Goal: Task Accomplishment & Management: Use online tool/utility

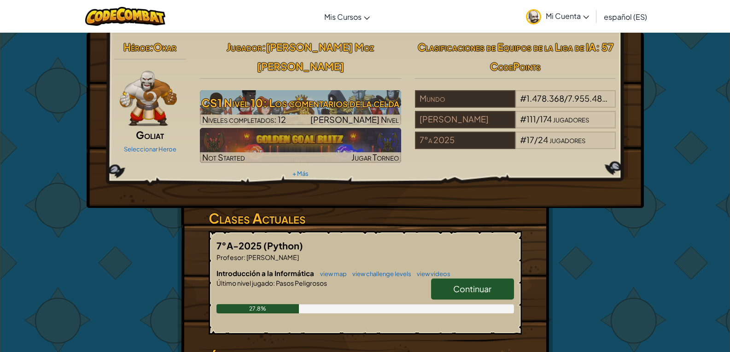
click at [458, 284] on span "Continuar" at bounding box center [472, 289] width 38 height 11
select select "es-ES"
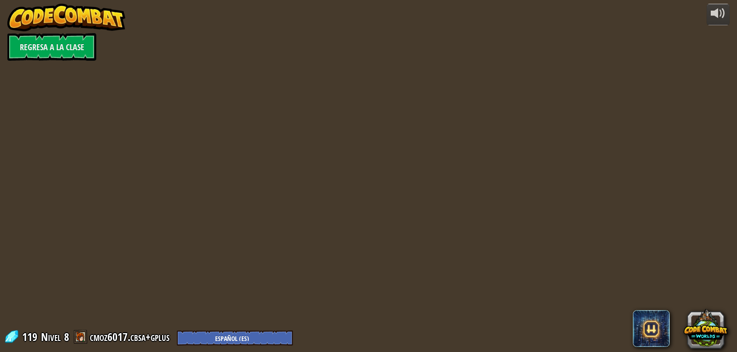
select select "es-ES"
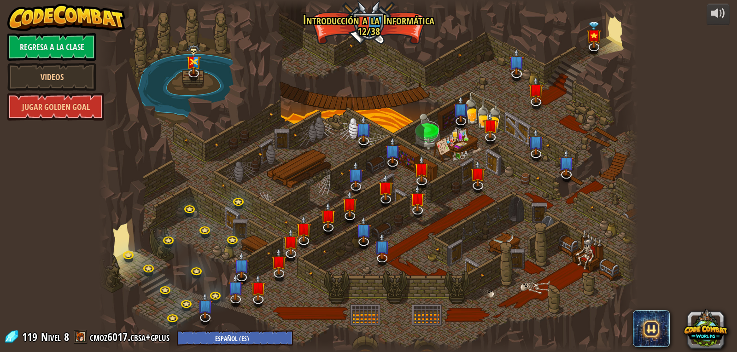
select select "es-ES"
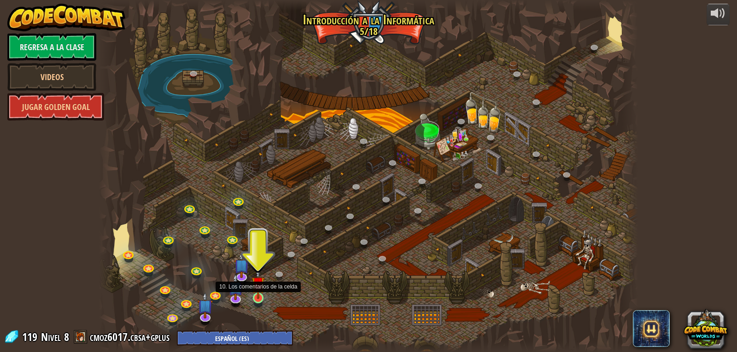
click at [257, 294] on img at bounding box center [259, 283] width 14 height 31
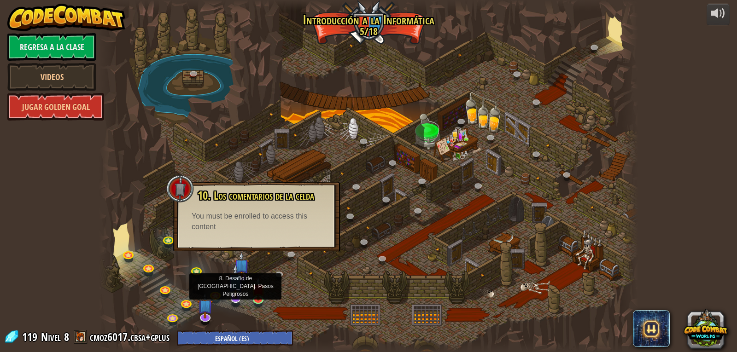
click at [238, 287] on img at bounding box center [235, 281] width 15 height 35
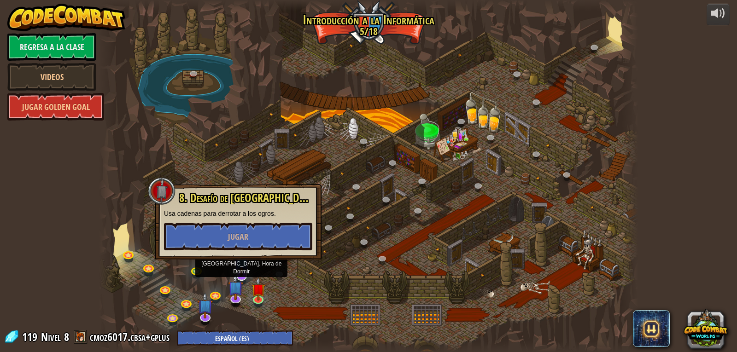
click at [240, 270] on img at bounding box center [241, 259] width 15 height 35
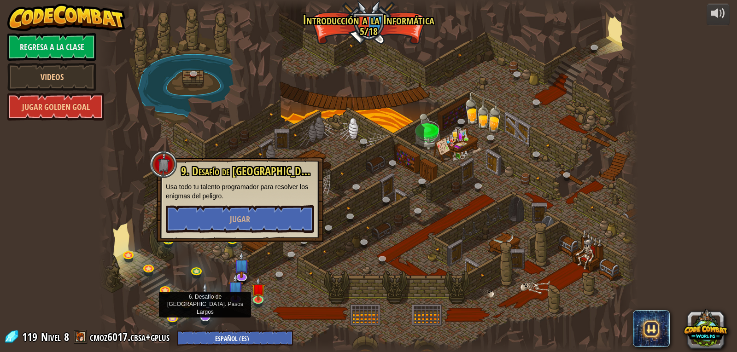
click at [205, 316] on img at bounding box center [205, 299] width 15 height 35
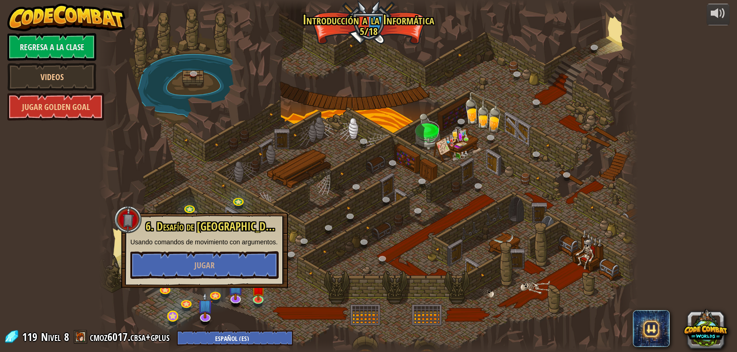
click at [173, 311] on div at bounding box center [368, 176] width 539 height 352
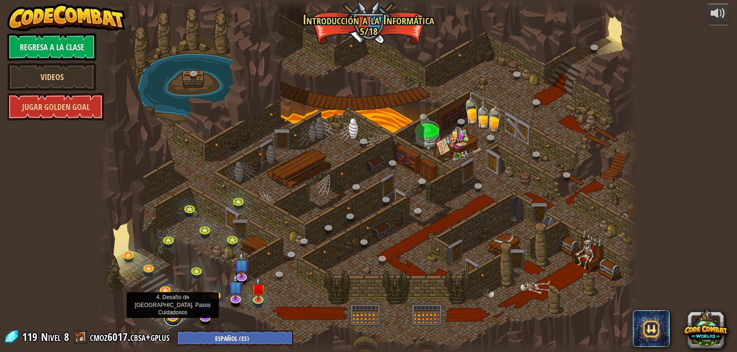
click at [171, 316] on link at bounding box center [173, 317] width 18 height 18
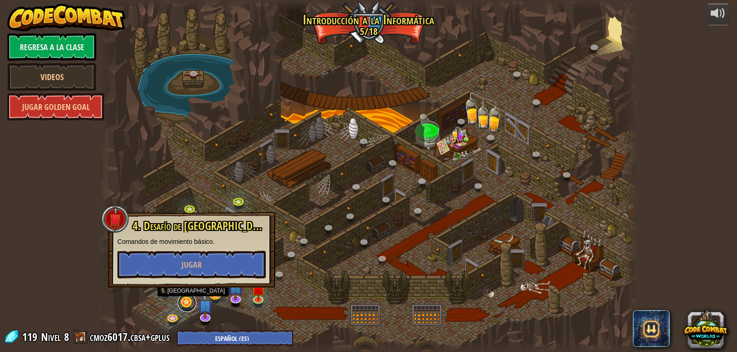
click at [192, 298] on link at bounding box center [187, 303] width 18 height 18
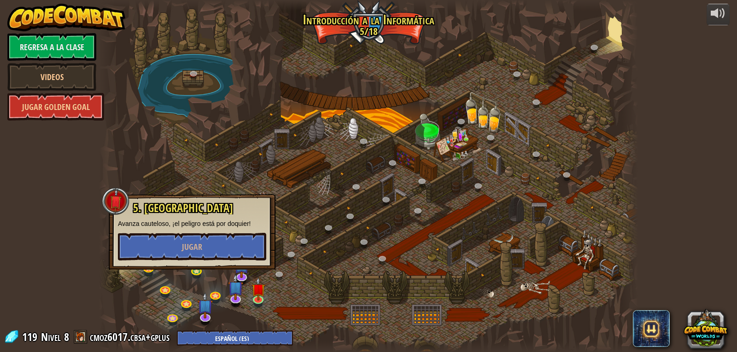
click at [215, 314] on div at bounding box center [368, 176] width 539 height 352
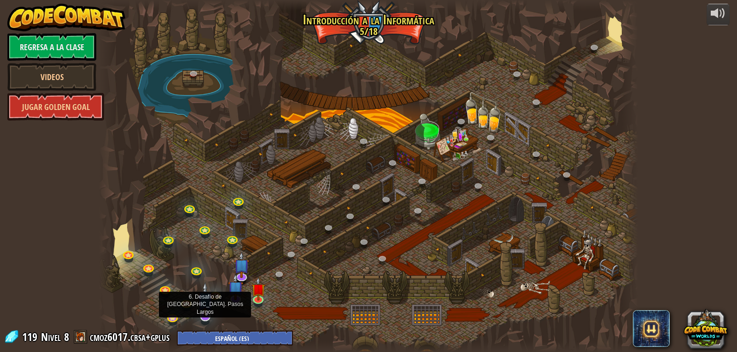
click at [207, 312] on img at bounding box center [205, 299] width 15 height 35
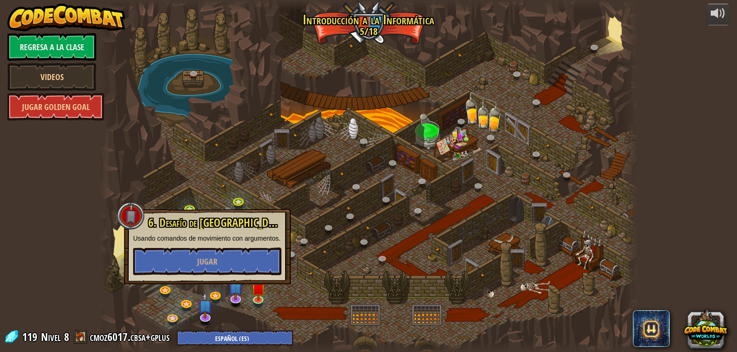
click at [283, 322] on div at bounding box center [368, 176] width 539 height 352
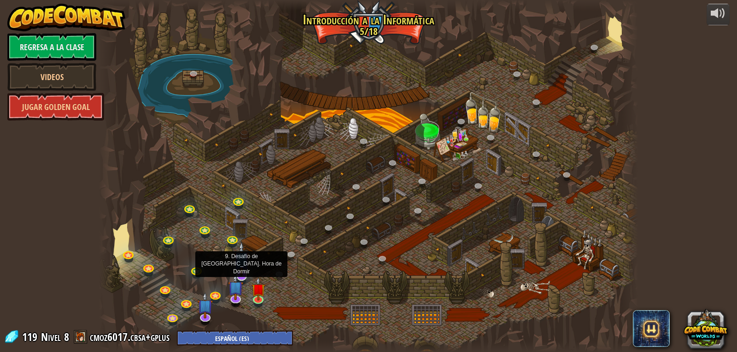
click at [241, 270] on img at bounding box center [241, 259] width 15 height 35
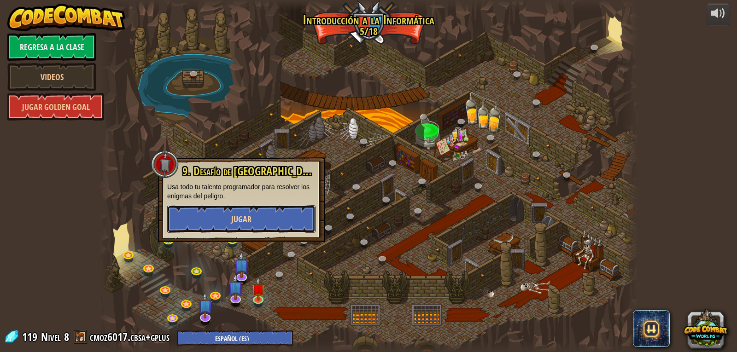
click at [208, 212] on button "Jugar" at bounding box center [241, 219] width 148 height 28
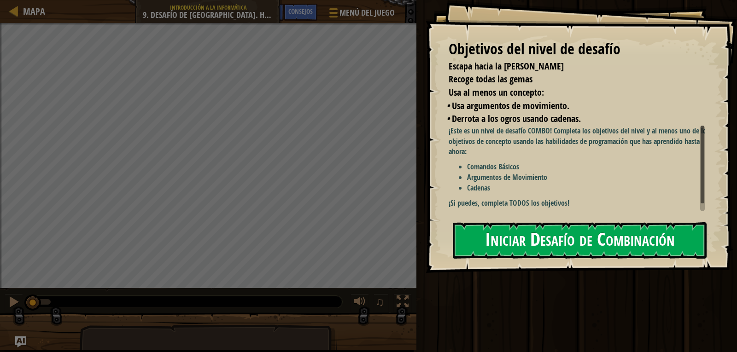
click at [553, 234] on button "Iniciar Desafío de Combinación" at bounding box center [580, 241] width 254 height 36
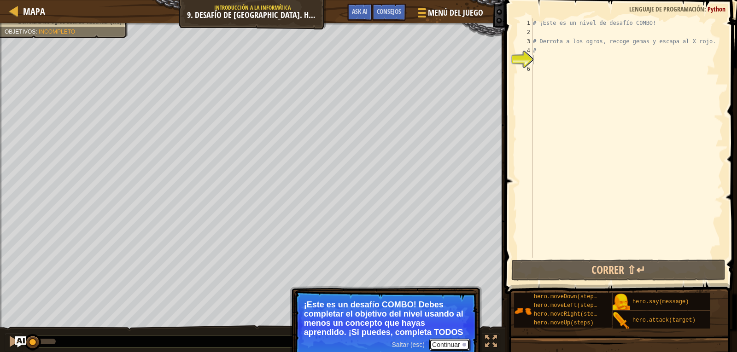
click at [450, 346] on button "Continuar" at bounding box center [449, 345] width 41 height 12
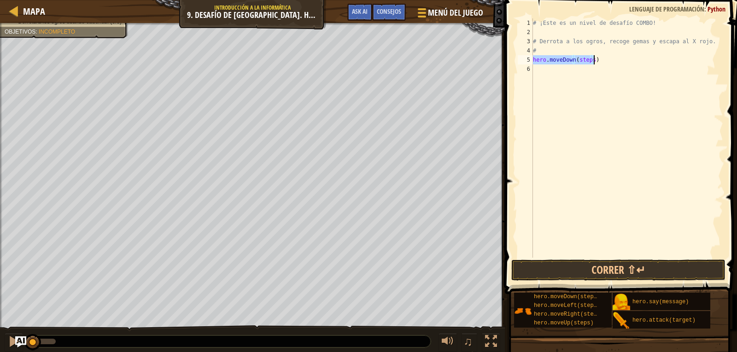
click at [591, 61] on div "# ¡Este es un nivel de desafío COMBO! # Derrota a los ogros, recoge gemas y esc…" at bounding box center [627, 138] width 192 height 240
click at [592, 69] on div "# ¡Este es un nivel de desafío COMBO! # Derrota a los ogros, recoge gemas y esc…" at bounding box center [627, 147] width 192 height 258
click at [585, 268] on button "Correr ⇧↵" at bounding box center [618, 270] width 215 height 21
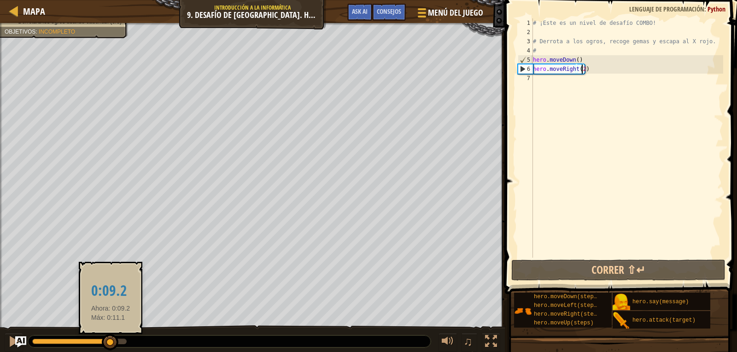
drag, startPoint x: 73, startPoint y: 339, endPoint x: 111, endPoint y: 337, distance: 37.3
click at [111, 337] on div at bounding box center [110, 342] width 17 height 17
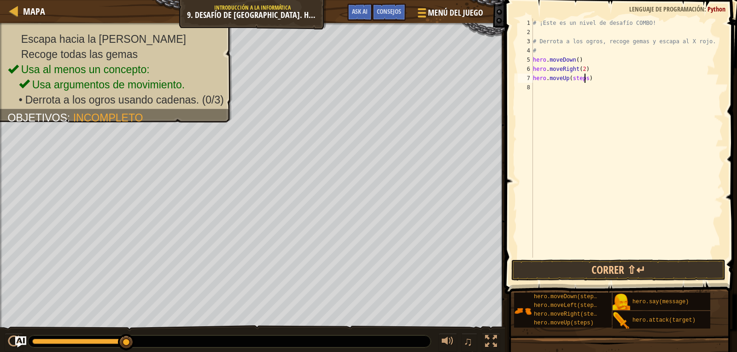
click at [584, 79] on div "# ¡Este es un nivel de desafío COMBO! # Derrota a los ogros, recoge gemas y esc…" at bounding box center [627, 147] width 192 height 258
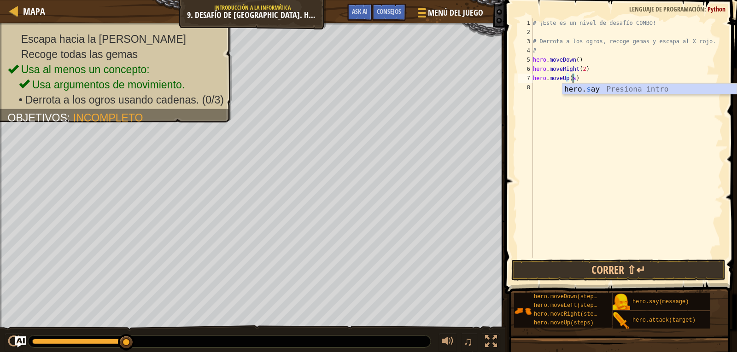
scroll to position [4, 3]
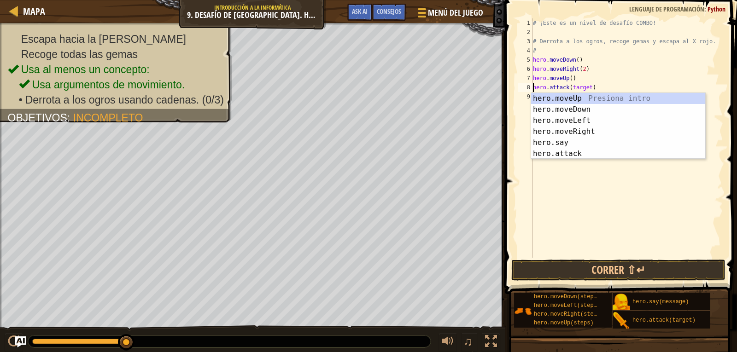
click at [589, 90] on div "# ¡Este es un nivel de desafío COMBO! # Derrota a los ogros, recoge gemas y esc…" at bounding box center [627, 147] width 192 height 258
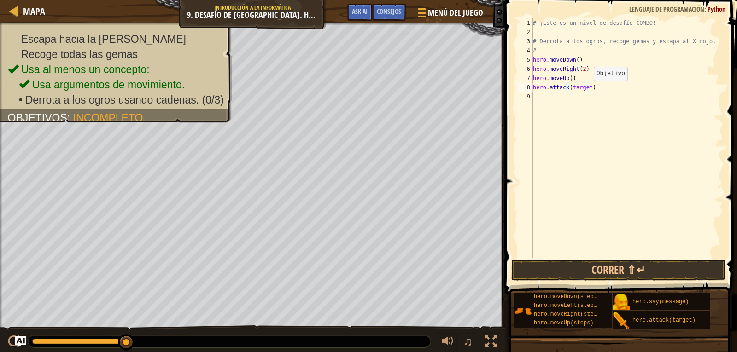
click at [586, 90] on div "# ¡Este es un nivel de desafío COMBO! # Derrota a los ogros, recoge gemas y esc…" at bounding box center [627, 147] width 192 height 258
click at [608, 271] on button "Correr ⇧↵" at bounding box center [618, 270] width 215 height 21
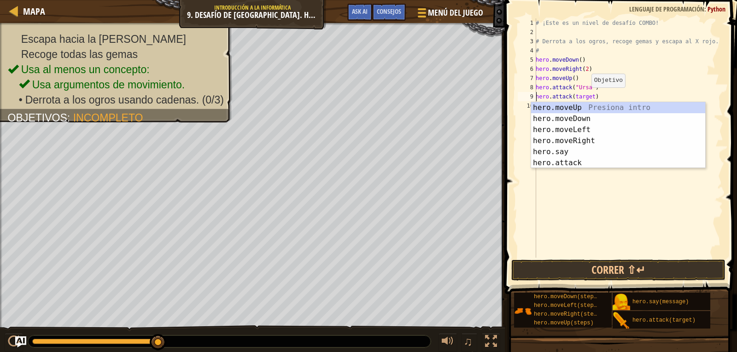
click at [586, 97] on div "# ¡Este es un nivel de desafío COMBO! # Derrota a los ogros, recoge gemas y esc…" at bounding box center [628, 147] width 189 height 258
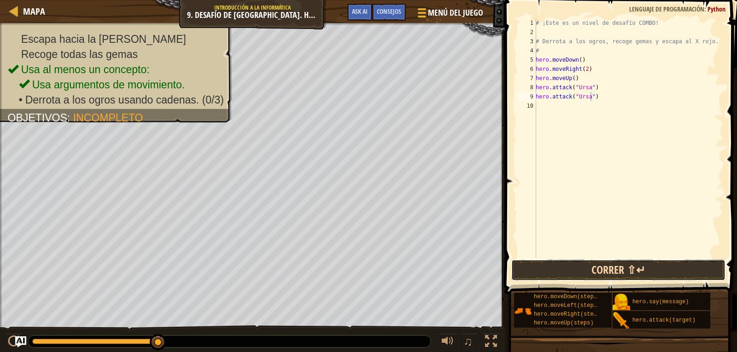
click at [638, 267] on button "Correr ⇧↵" at bounding box center [618, 270] width 215 height 21
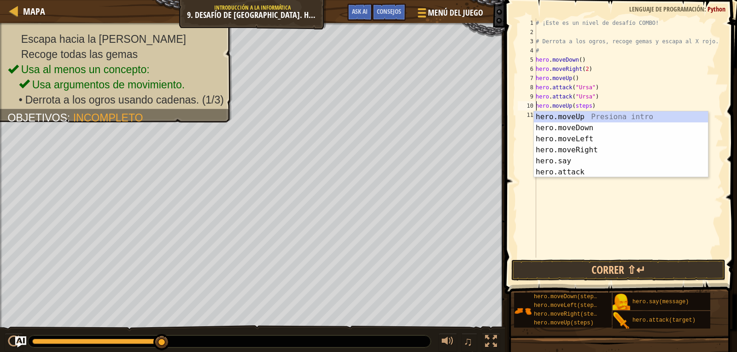
click at [586, 106] on div "# ¡Este es un nivel de desafío COMBO! # Derrota a los ogros, recoge gemas y esc…" at bounding box center [628, 147] width 189 height 258
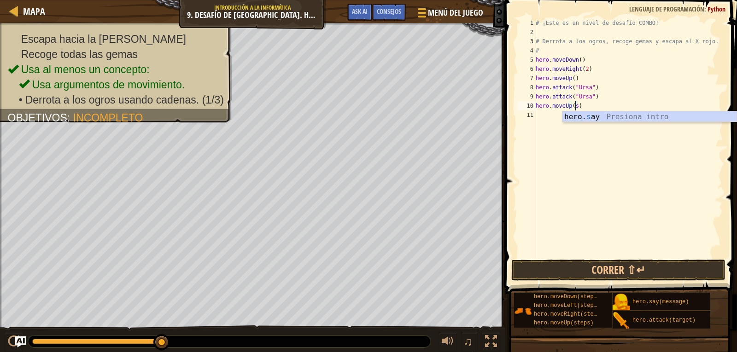
scroll to position [4, 3]
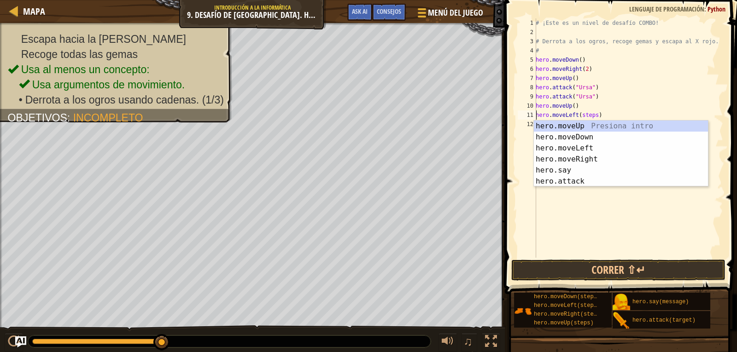
click at [592, 118] on div "# ¡Este es un nivel de desafío COMBO! # Derrota a los ogros, recoge gemas y esc…" at bounding box center [628, 147] width 189 height 258
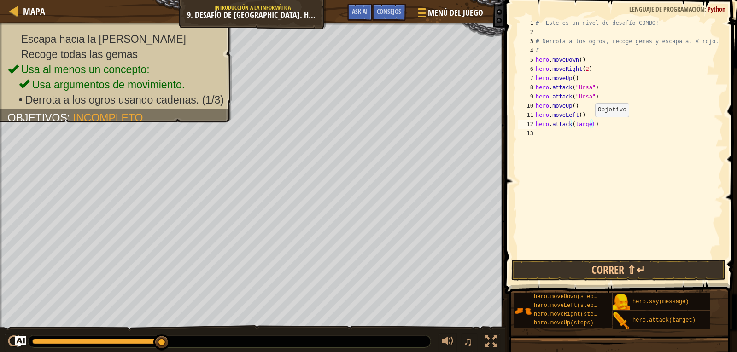
click at [590, 126] on div "# ¡Este es un nivel de desafío COMBO! # Derrota a los ogros, recoge gemas y esc…" at bounding box center [628, 147] width 189 height 258
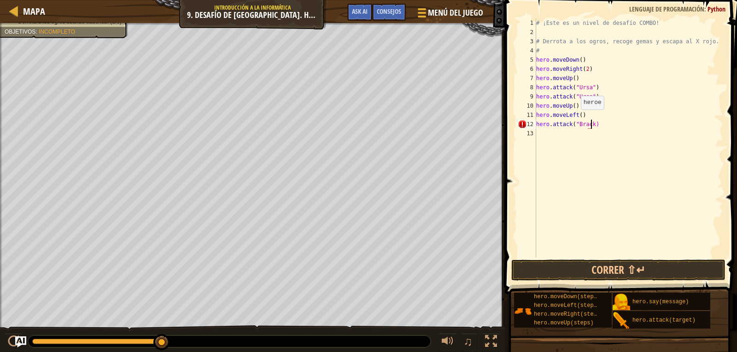
scroll to position [4, 4]
type textarea "hero.attack("[PERSON_NAME]")"
click at [631, 275] on button "Correr ⇧↵" at bounding box center [618, 270] width 215 height 21
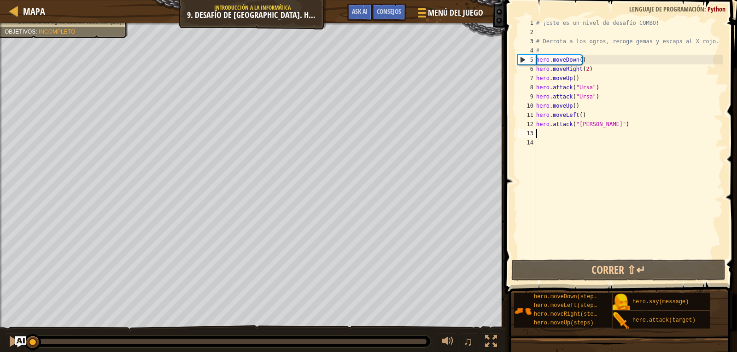
drag, startPoint x: 222, startPoint y: 333, endPoint x: 0, endPoint y: 290, distance: 225.7
click at [0, 290] on div "Escapa hacia la [PERSON_NAME] Recoge todas las gemas Usa al menos un concepto: …" at bounding box center [368, 188] width 737 height 330
drag, startPoint x: 55, startPoint y: 339, endPoint x: 29, endPoint y: 326, distance: 28.4
click at [29, 326] on div "♫" at bounding box center [252, 340] width 505 height 28
click at [10, 340] on div at bounding box center [14, 342] width 12 height 12
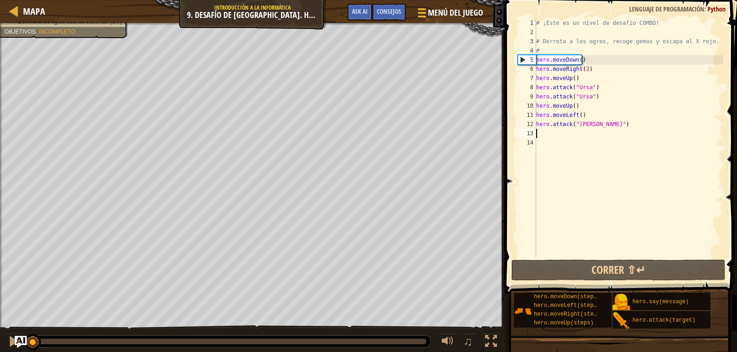
drag, startPoint x: 42, startPoint y: 340, endPoint x: 15, endPoint y: 339, distance: 27.2
click at [15, 339] on div "Mapa Introducción a la Informática 9. Desafío de [GEOGRAPHIC_DATA]. Hora de Dor…" at bounding box center [368, 176] width 737 height 352
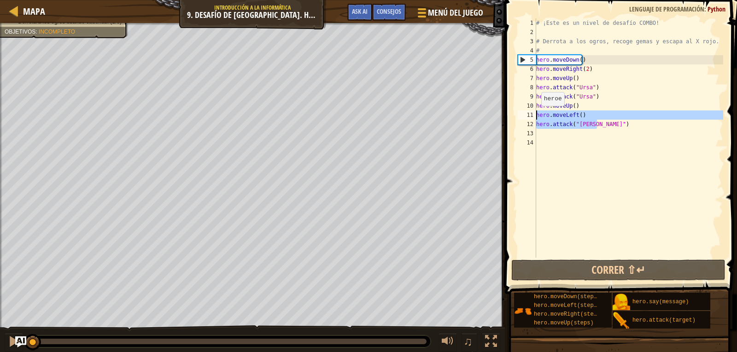
drag, startPoint x: 601, startPoint y: 125, endPoint x: 535, endPoint y: 113, distance: 67.4
click at [535, 113] on div "1 2 3 4 5 6 7 8 9 [PHONE_NUMBER] ¡Este es un nivel de desafío COMBO! # Derrota …" at bounding box center [619, 138] width 207 height 240
type textarea "hero.moveLeft() hero.attack("[PERSON_NAME]")"
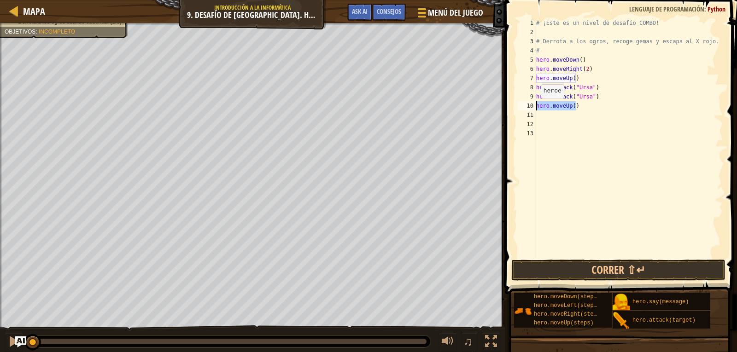
drag, startPoint x: 578, startPoint y: 107, endPoint x: 536, endPoint y: 107, distance: 41.5
click at [536, 107] on div "# ¡Este es un nivel de desafío COMBO! # Derrota a los ogros, recoge gemas y esc…" at bounding box center [628, 147] width 189 height 258
type textarea "hero.moveUp()"
click at [597, 108] on div "# ¡Este es un nivel de desafío COMBO! # Derrota a los ogros, recoge gemas y esc…" at bounding box center [628, 138] width 189 height 240
click at [594, 110] on div "# ¡Este es un nivel de desafío COMBO! # Derrota a los ogros, recoge gemas y esc…" at bounding box center [628, 147] width 189 height 258
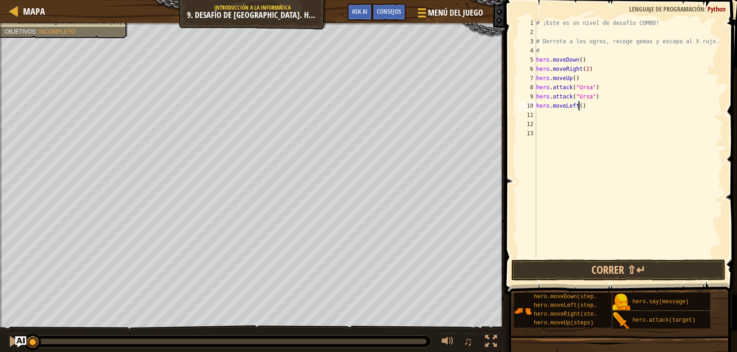
scroll to position [4, 3]
click at [587, 119] on div "# ¡Este es un nivel de desafío COMBO! # Derrota a los ogros, recoge gemas y esc…" at bounding box center [628, 138] width 189 height 240
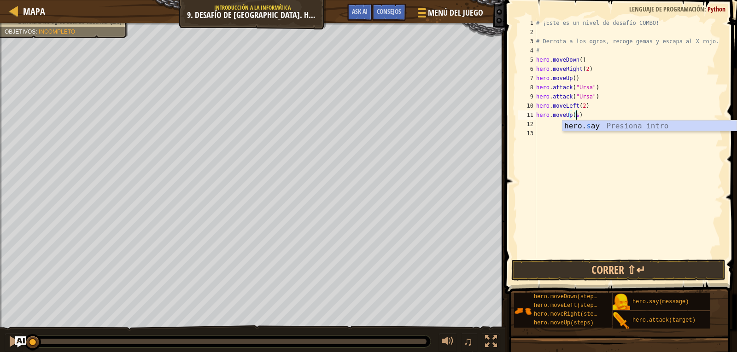
scroll to position [4, 3]
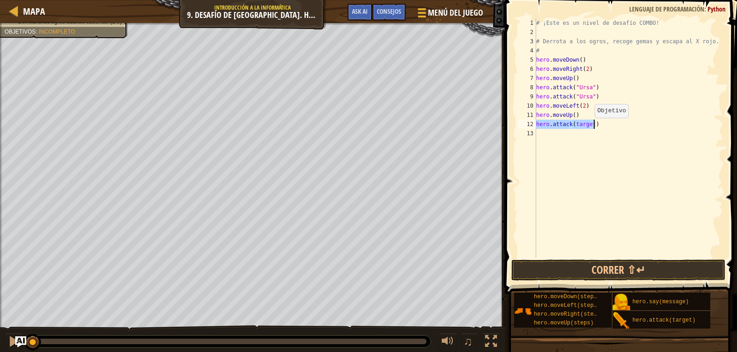
click at [590, 127] on div "# ¡Este es un nivel de desafío COMBO! # Derrota a los ogros, recoge gemas y esc…" at bounding box center [628, 138] width 189 height 240
click at [590, 272] on button "Correr ⇧↵" at bounding box center [618, 270] width 215 height 21
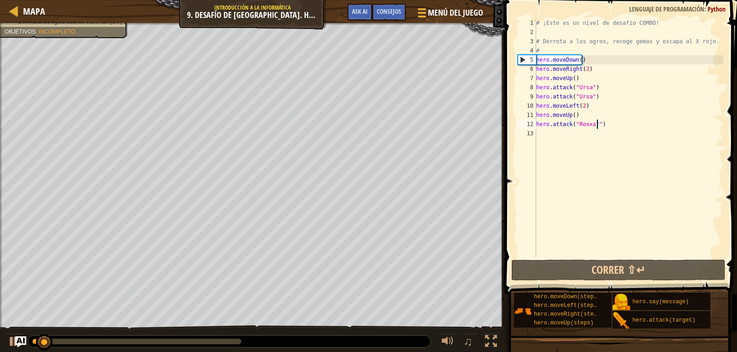
click at [120, 341] on div at bounding box center [136, 342] width 209 height 6
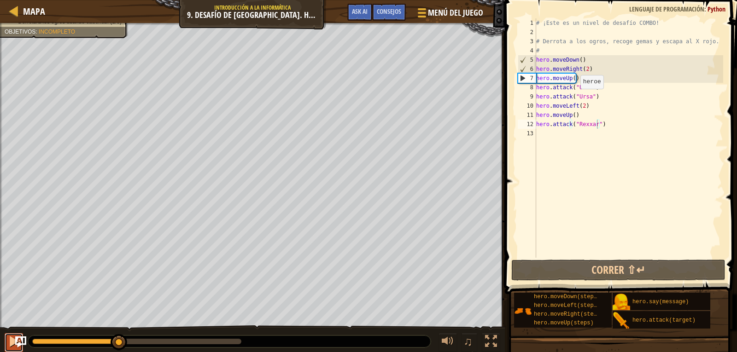
click at [12, 346] on div at bounding box center [14, 342] width 12 height 12
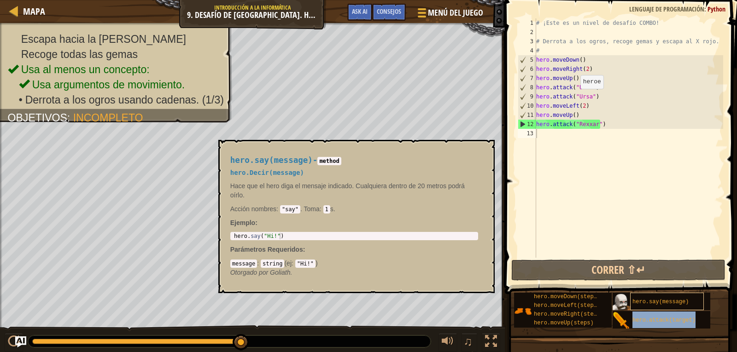
type textarea "hero.attack(target)"
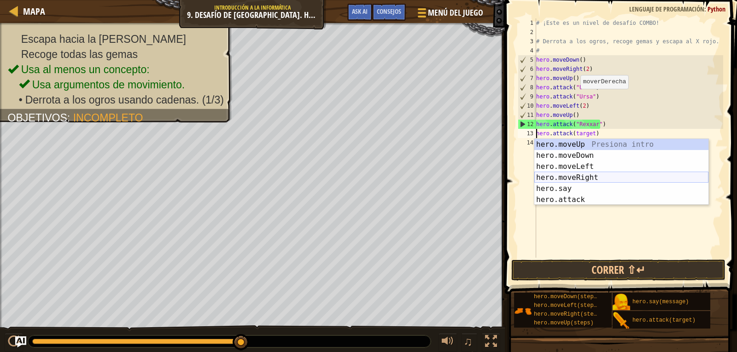
scroll to position [4, 4]
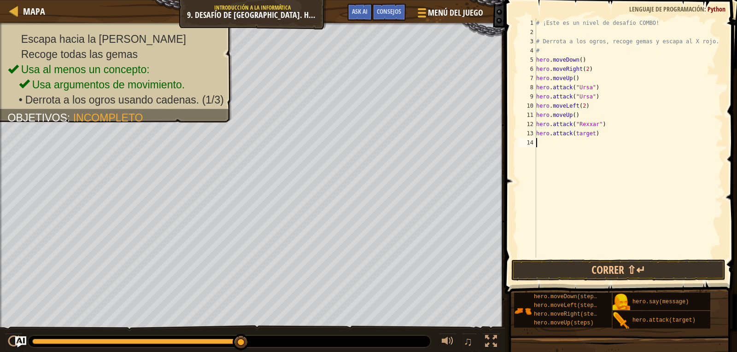
click at [600, 227] on div "# ¡Este es un nivel de desafío COMBO! # Derrota a los ogros, recoge gemas y esc…" at bounding box center [628, 147] width 189 height 258
click at [592, 135] on div "# ¡Este es un nivel de desafío COMBO! # Derrota a los ogros, recoge gemas y esc…" at bounding box center [628, 147] width 189 height 258
click at [592, 136] on div "# ¡Este es un nivel de desafío COMBO! # Derrota a los ogros, recoge gemas y esc…" at bounding box center [628, 147] width 189 height 258
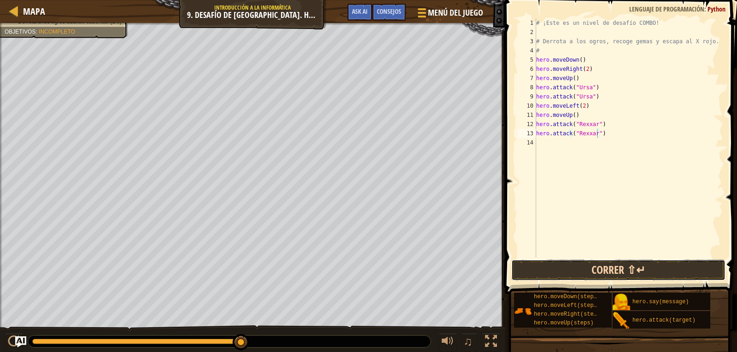
click at [635, 265] on button "Correr ⇧↵" at bounding box center [618, 270] width 215 height 21
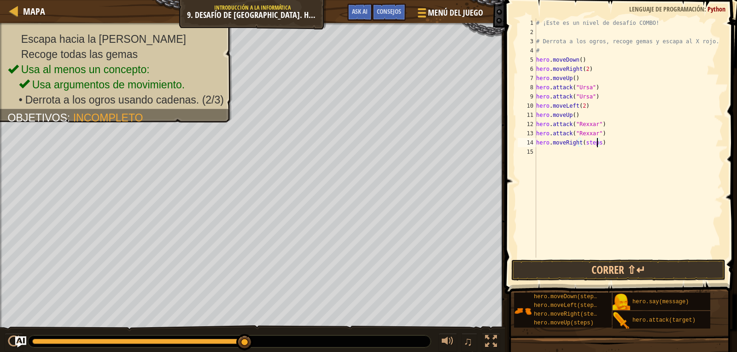
click at [596, 145] on div "# ¡Este es un nivel de desafío COMBO! # Derrota a los ogros, recoge gemas y esc…" at bounding box center [628, 147] width 189 height 258
type textarea "hero.moveRight(3)"
drag, startPoint x: 677, startPoint y: 274, endPoint x: 671, endPoint y: 279, distance: 7.8
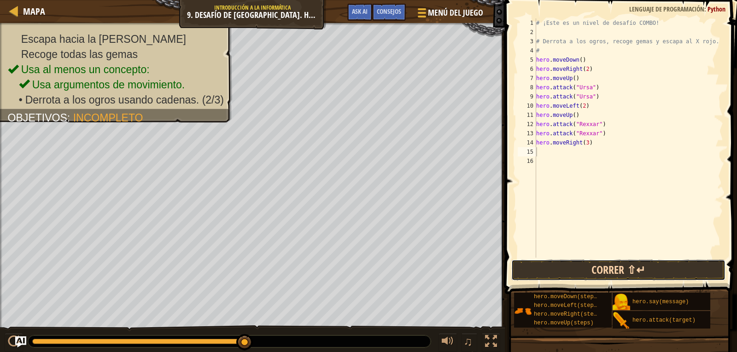
click at [674, 274] on button "Correr ⇧↵" at bounding box center [618, 270] width 215 height 21
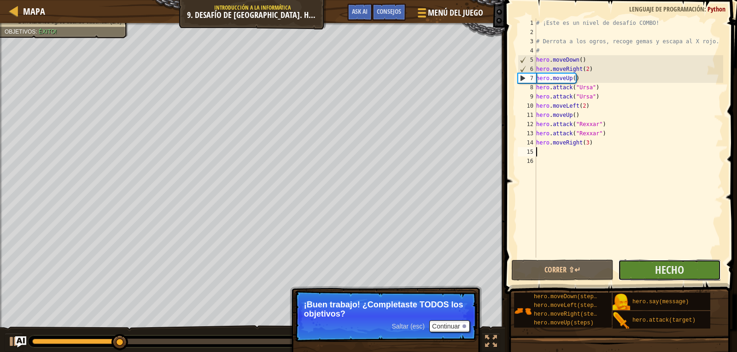
click at [669, 278] on button "Hecho" at bounding box center [669, 270] width 103 height 21
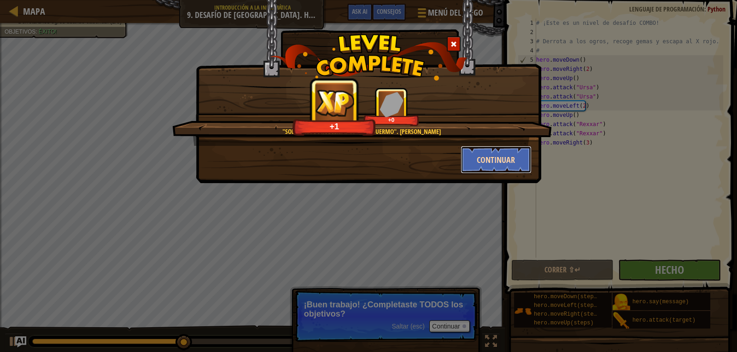
click at [468, 151] on button "Continuar" at bounding box center [496, 160] width 71 height 28
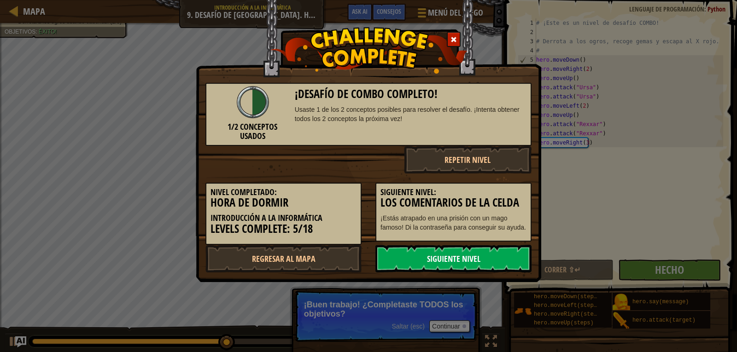
click at [475, 261] on link "Siguiente nivel" at bounding box center [453, 259] width 156 height 28
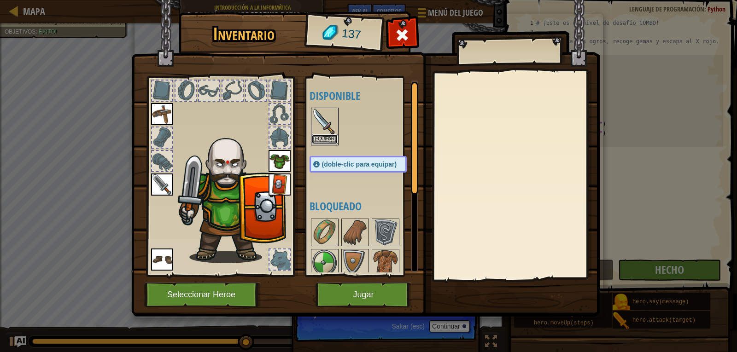
click at [324, 138] on button "Equipar" at bounding box center [325, 140] width 26 height 10
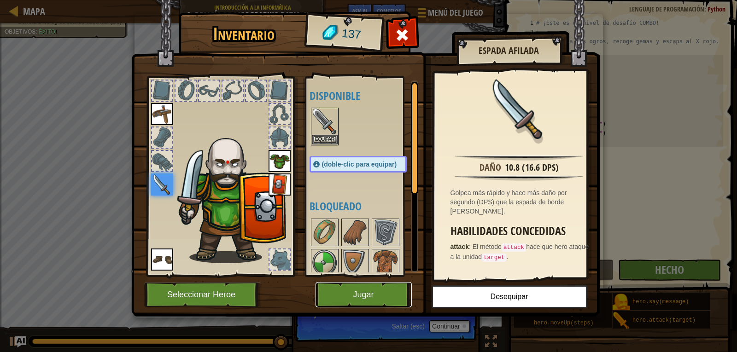
click at [355, 295] on button "Jugar" at bounding box center [364, 294] width 96 height 25
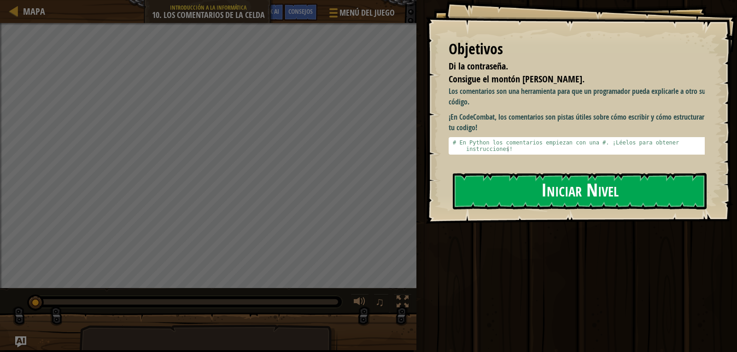
click at [528, 188] on button "Iniciar Nivel" at bounding box center [580, 191] width 254 height 36
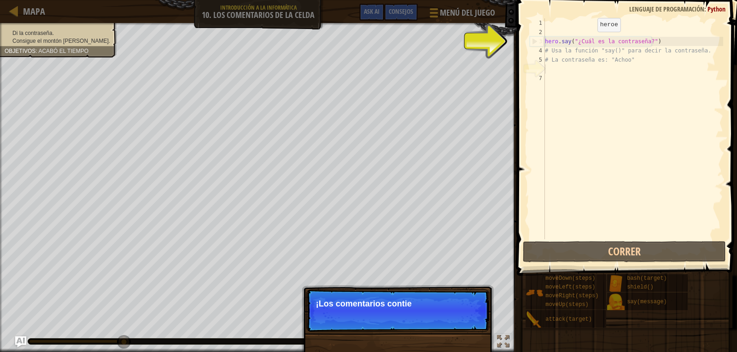
click at [590, 41] on div "hero . say ( "¿Cuál es la contraseña?" ) # Usa la función "say()" para decir la…" at bounding box center [633, 138] width 180 height 240
type textarea "hero.say("¿Cuál es la contraseña?")"
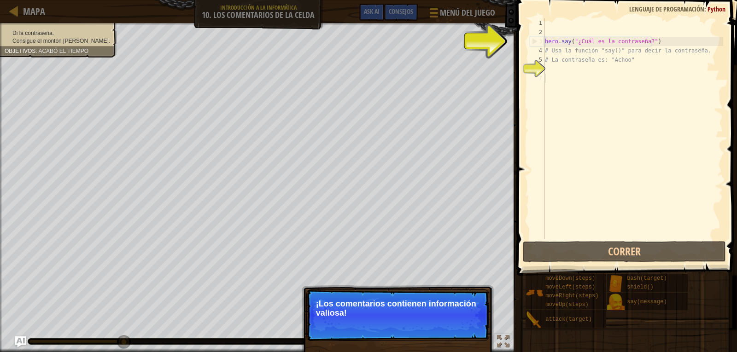
click at [566, 79] on div "hero . say ( "¿Cuál es la contraseña?" ) # Usa la función "say()" para decir la…" at bounding box center [633, 138] width 180 height 240
click at [551, 71] on div "hero . say ( "¿Cuál es la contraseña?" ) # Usa la función "say()" para decir la…" at bounding box center [633, 138] width 180 height 240
click at [461, 321] on button "Continuar" at bounding box center [461, 326] width 41 height 12
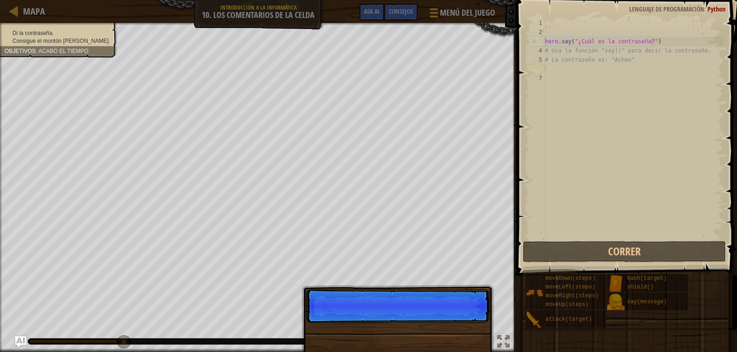
scroll to position [4, 0]
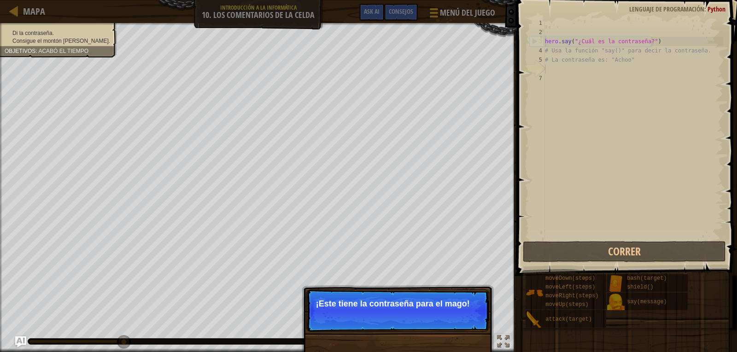
drag, startPoint x: 442, startPoint y: 305, endPoint x: 452, endPoint y: 312, distance: 12.7
click at [449, 310] on p "Saltar (esc) Continuar ¡Este tiene la contraseña para el mago!" at bounding box center [397, 311] width 183 height 42
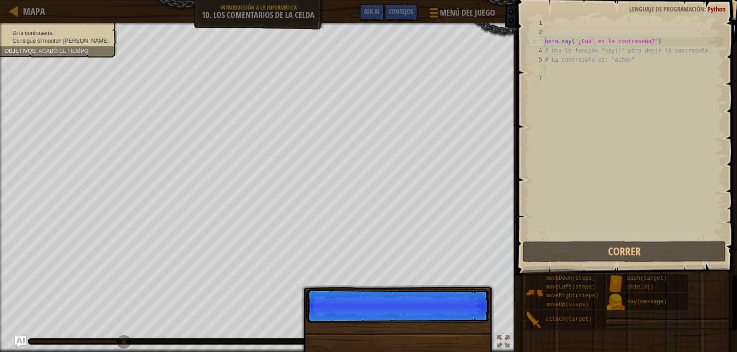
click at [459, 319] on p "Saltar (esc) Continuar" at bounding box center [397, 306] width 183 height 33
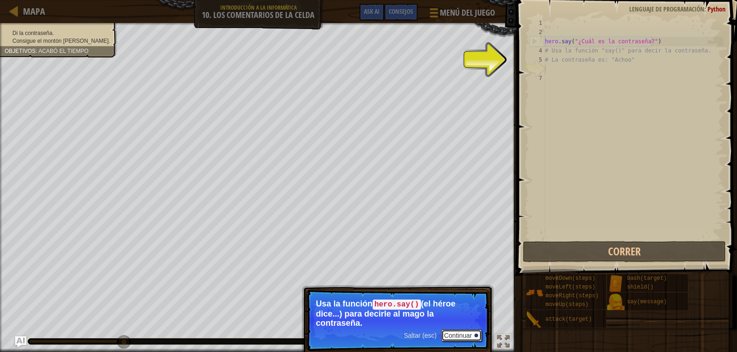
click at [481, 333] on button "Continuar" at bounding box center [461, 336] width 41 height 12
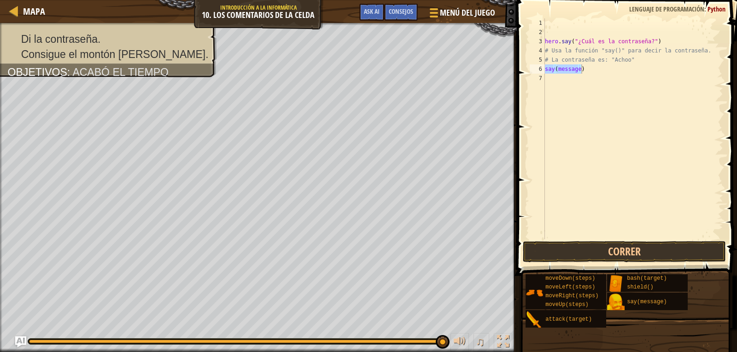
click at [578, 68] on div "hero . say ( "¿Cuál es la contraseña?" ) # Usa la función "say()" para decir la…" at bounding box center [633, 128] width 180 height 221
click at [618, 72] on div "hero . say ( "¿Cuál es la contraseña?" ) # Usa la función "say()" para decir la…" at bounding box center [633, 138] width 180 height 240
type textarea ")"
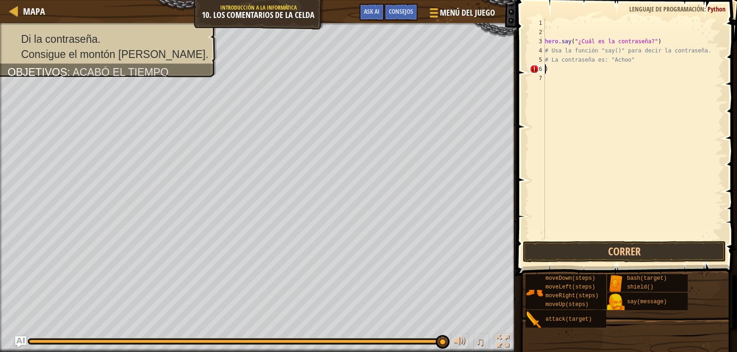
scroll to position [4, 0]
click at [580, 73] on div "hero . say ( "¿Cuál es la contraseña?" ) # Usa la función "say()" para decir la…" at bounding box center [633, 128] width 180 height 221
click at [579, 71] on div "hero . say ( "¿Cuál es la contraseña?" ) # Usa la función "say()" para decir la…" at bounding box center [633, 138] width 180 height 240
type textarea "[SECURITY_DATA] is the password?)"
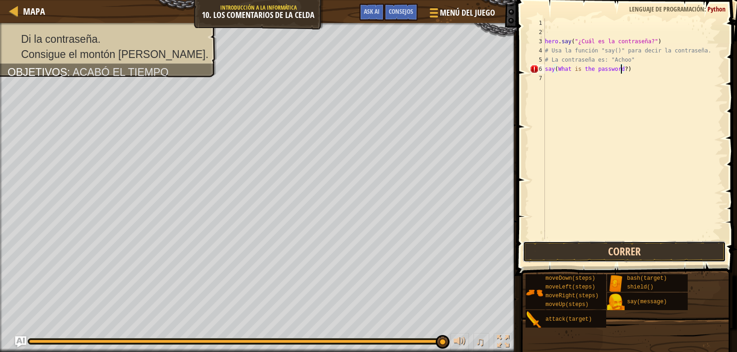
click at [658, 246] on button "Correr" at bounding box center [624, 251] width 203 height 21
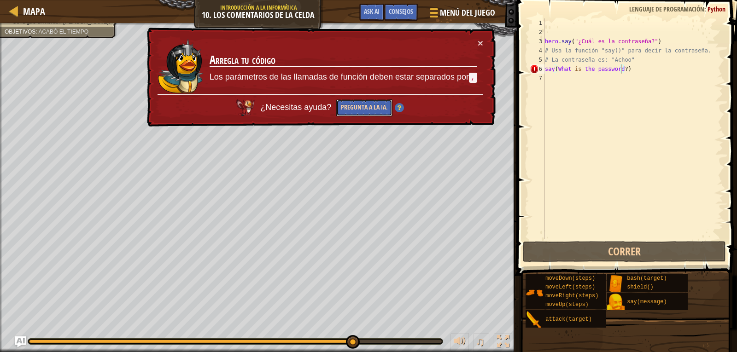
click at [361, 103] on button "Pregunta a la IA." at bounding box center [364, 108] width 56 height 17
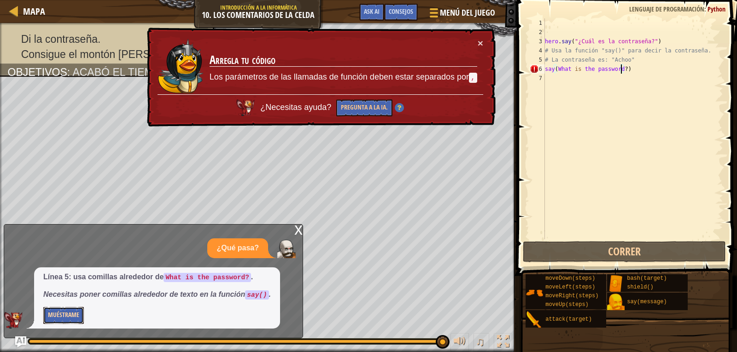
click at [72, 313] on button "Muéstrame" at bounding box center [63, 315] width 41 height 17
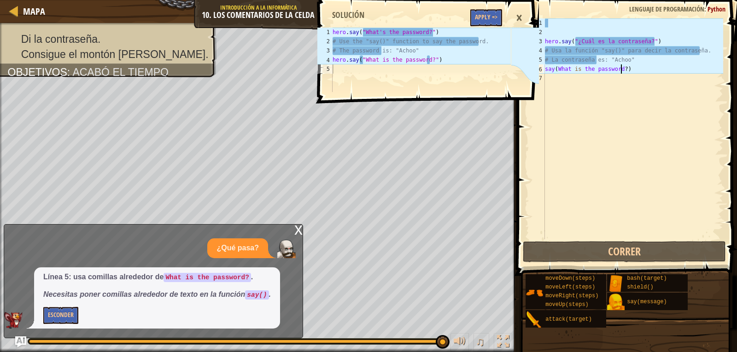
click at [648, 128] on div "hero . say ( "¿Cuál es la contraseña?" ) # Usa la función "say()" para decir la…" at bounding box center [633, 138] width 180 height 240
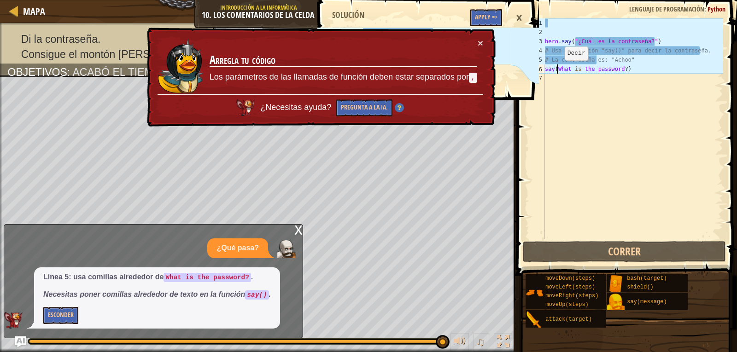
click at [557, 70] on div "hero . say ( "¿Cuál es la contraseña?" ) # Usa la función "say()" para decir la…" at bounding box center [633, 138] width 180 height 240
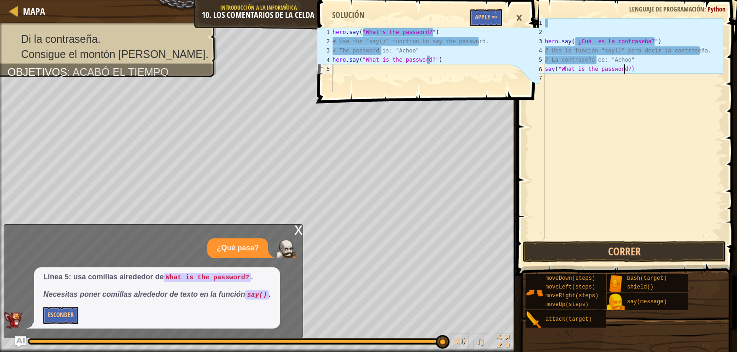
click at [624, 70] on div "hero . say ( "¿Cuál es la contraseña?" ) # Usa la función "say()" para decir la…" at bounding box center [633, 138] width 180 height 240
click at [651, 254] on button "Correr" at bounding box center [624, 251] width 203 height 21
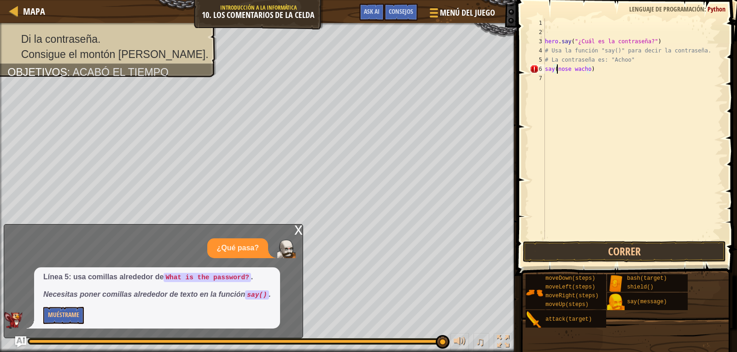
scroll to position [4, 1]
type textarea "say("nose wacho")"
click at [631, 247] on button "Correr" at bounding box center [624, 251] width 203 height 21
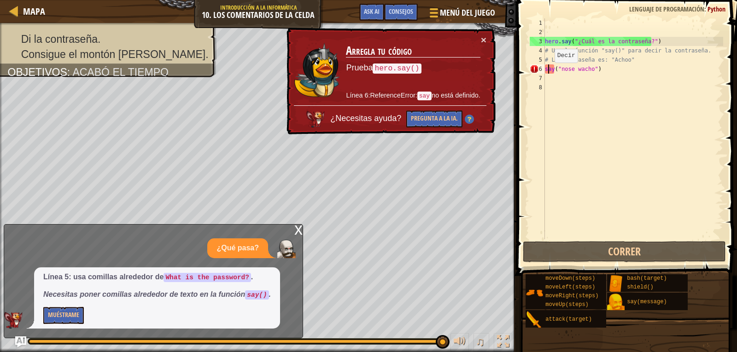
drag, startPoint x: 547, startPoint y: 72, endPoint x: 566, endPoint y: 89, distance: 25.8
click at [549, 73] on div "hero . say ( "¿Cuál es la contraseña?" ) # Usa la función "say()" para decir la…" at bounding box center [633, 138] width 180 height 240
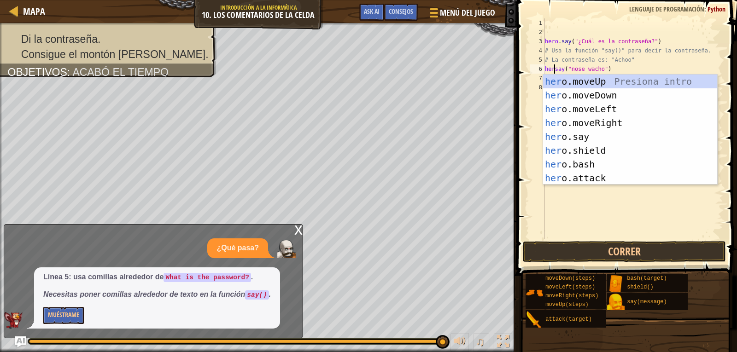
scroll to position [4, 1]
click at [557, 140] on div "hero .moveUp Presiona intro hero .moveDown Presiona intro hero .moveLeft Presio…" at bounding box center [630, 144] width 174 height 138
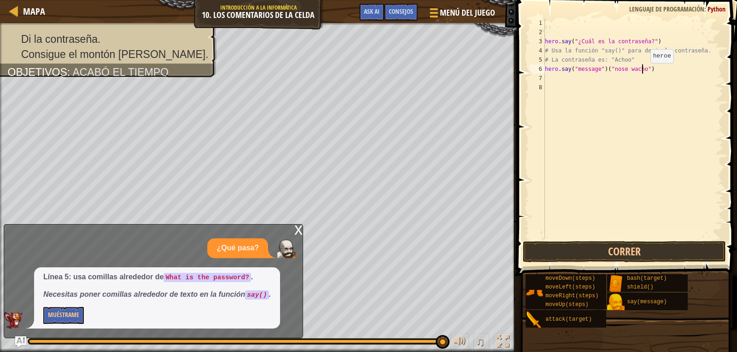
click at [643, 72] on div "hero . say ( "¿Cuál es la contraseña?" ) # Usa la función "say()" para decir la…" at bounding box center [633, 138] width 180 height 240
drag, startPoint x: 601, startPoint y: 70, endPoint x: 607, endPoint y: 75, distance: 7.6
click at [603, 70] on div "hero . say ( "¿Cuál es la contraseña?" ) # Usa la función "say()" para decir la…" at bounding box center [633, 138] width 180 height 240
click at [663, 241] on span at bounding box center [628, 124] width 228 height 303
click at [665, 256] on button "Correr" at bounding box center [624, 251] width 203 height 21
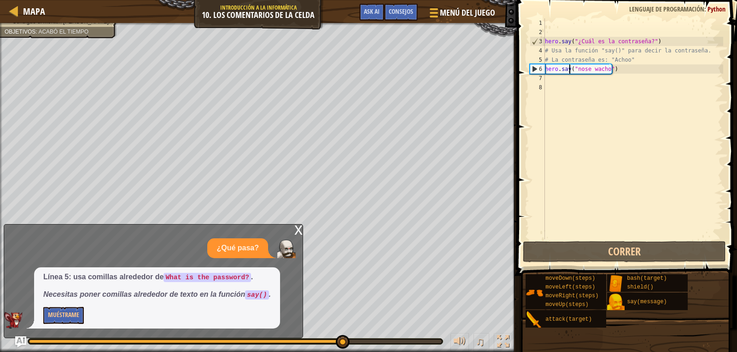
click at [303, 231] on div "x ¿Qué pasa? Línea 5: usa comillas alrededor de What is the password? . Necesit…" at bounding box center [153, 281] width 299 height 114
click at [292, 229] on div "x ¿Qué pasa? Línea 5: usa comillas alrededor de What is the password? . Necesit…" at bounding box center [153, 281] width 299 height 114
click at [299, 234] on div "x" at bounding box center [298, 229] width 8 height 9
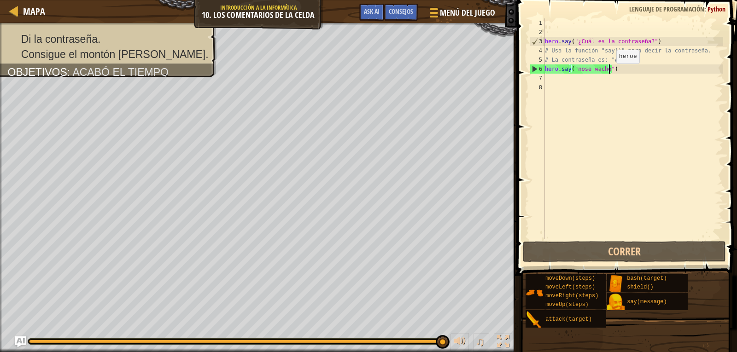
click at [609, 73] on div "hero . say ( "¿Cuál es la contraseña?" ) # Usa la función "say()" para decir la…" at bounding box center [633, 138] width 180 height 240
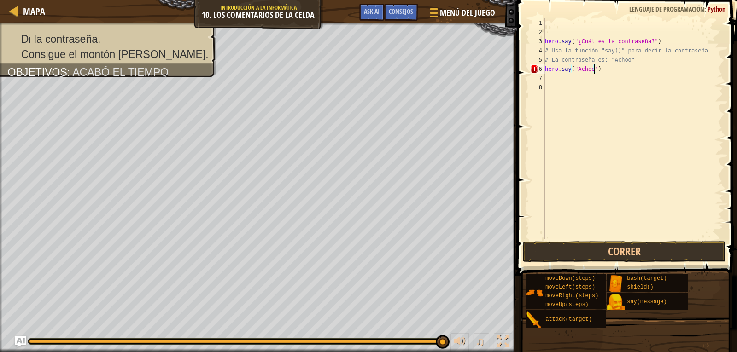
scroll to position [4, 4]
click at [672, 251] on button "Correr" at bounding box center [624, 251] width 203 height 21
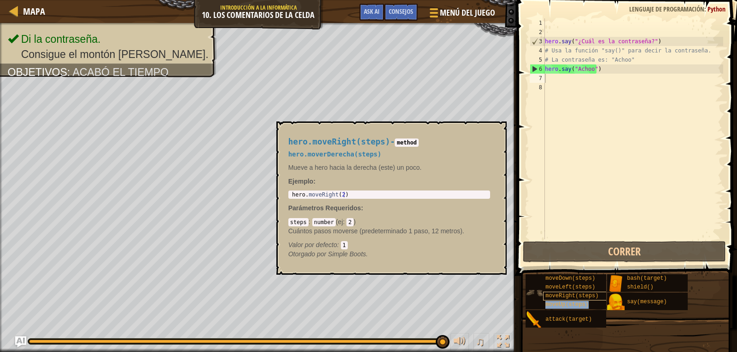
type textarea "moveUp(steps)"
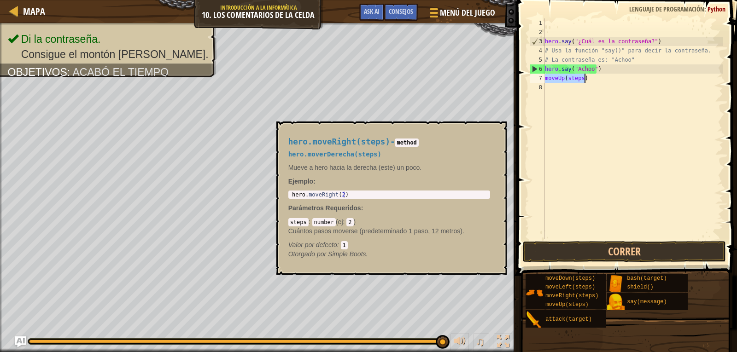
scroll to position [4, 3]
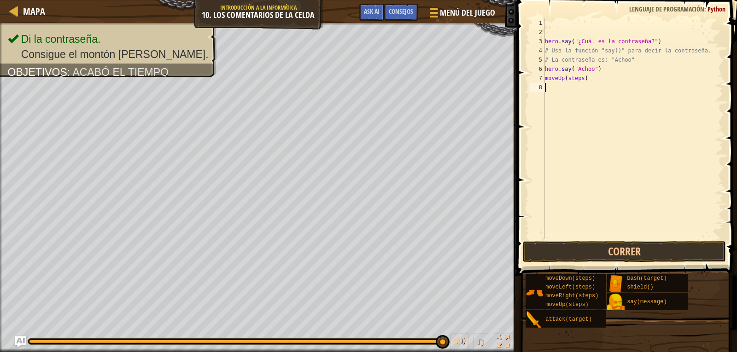
drag, startPoint x: 579, startPoint y: 84, endPoint x: 584, endPoint y: 87, distance: 5.8
click at [581, 84] on div "hero . say ( "¿Cuál es la contraseña?" ) # Usa la función "say()" para decir la…" at bounding box center [633, 138] width 180 height 240
click at [579, 78] on div "hero . say ( "¿Cuál es la contraseña?" ) # Usa la función "say()" para decir la…" at bounding box center [633, 138] width 180 height 240
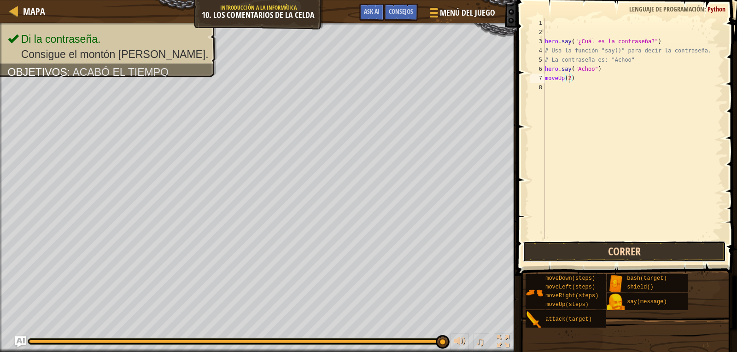
click at [600, 241] on div "moveUp(2) 1 2 3 4 5 6 7 8 hero . say ( "¿Cuál es la contraseña?" ) # Usa la fun…" at bounding box center [625, 156] width 223 height 303
click at [603, 249] on button "Correr" at bounding box center [624, 251] width 203 height 21
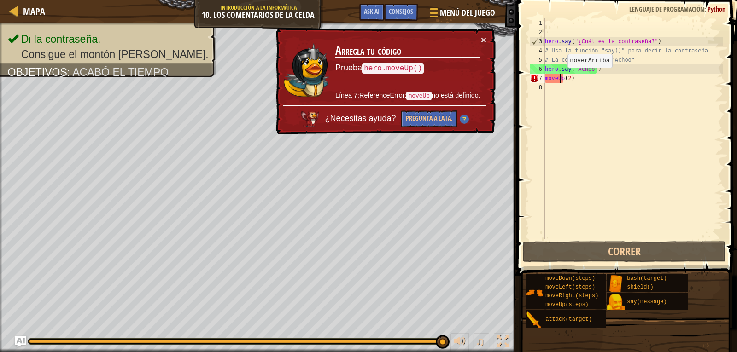
click at [560, 77] on div "hero . say ( "¿Cuál es la contraseña?" ) # Usa la función "say()" para decir la…" at bounding box center [633, 138] width 180 height 240
drag, startPoint x: 550, startPoint y: 82, endPoint x: 557, endPoint y: 83, distance: 7.0
click at [556, 82] on div "hero . say ( "¿Cuál es la contraseña?" ) # Usa la función "say()" para decir la…" at bounding box center [633, 138] width 180 height 240
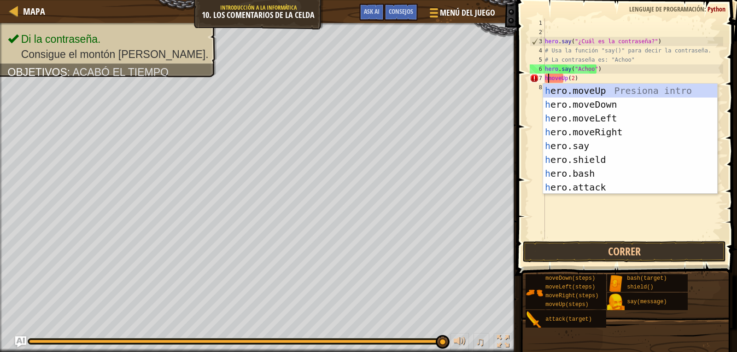
scroll to position [4, 0]
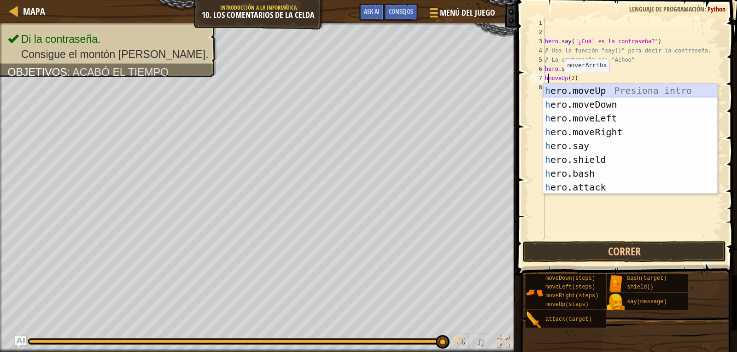
click at [566, 91] on div "h ero.moveUp Presiona intro h ero.moveDown Presiona intro h ero.moveLeft Presio…" at bounding box center [630, 153] width 174 height 138
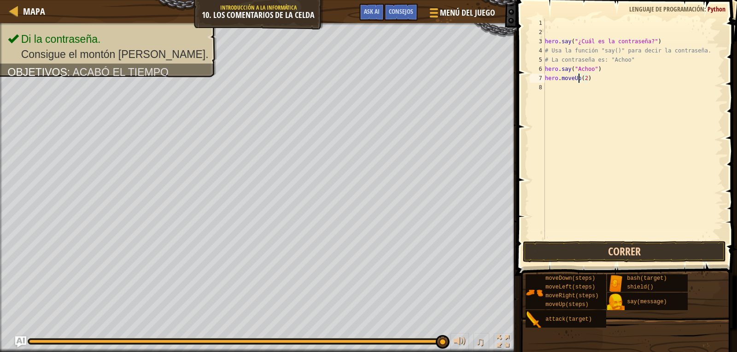
type textarea "hero.moveUp(2)"
click at [616, 244] on button "Correr" at bounding box center [624, 251] width 203 height 21
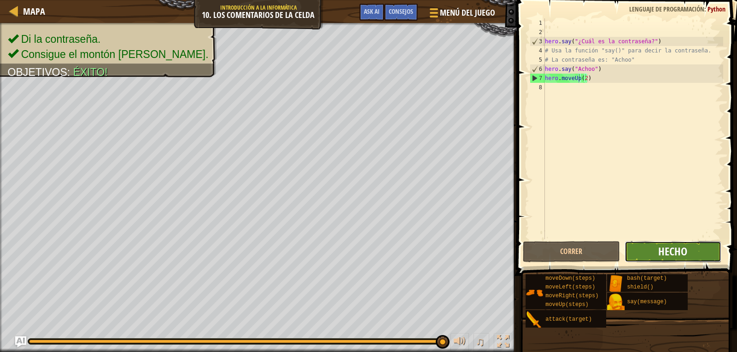
click at [672, 248] on span "Hecho" at bounding box center [672, 251] width 29 height 15
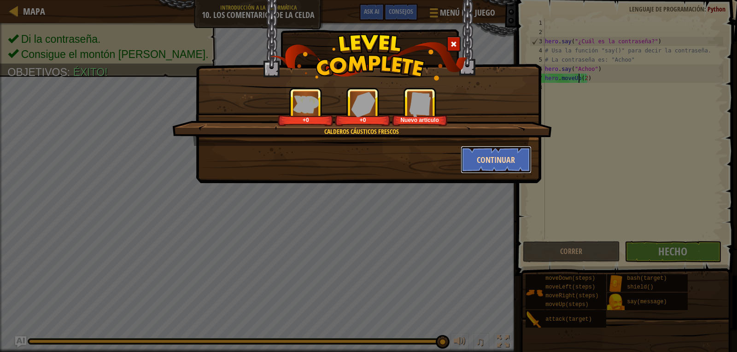
click at [490, 162] on button "Continuar" at bounding box center [496, 160] width 71 height 28
